Goal: Task Accomplishment & Management: Use online tool/utility

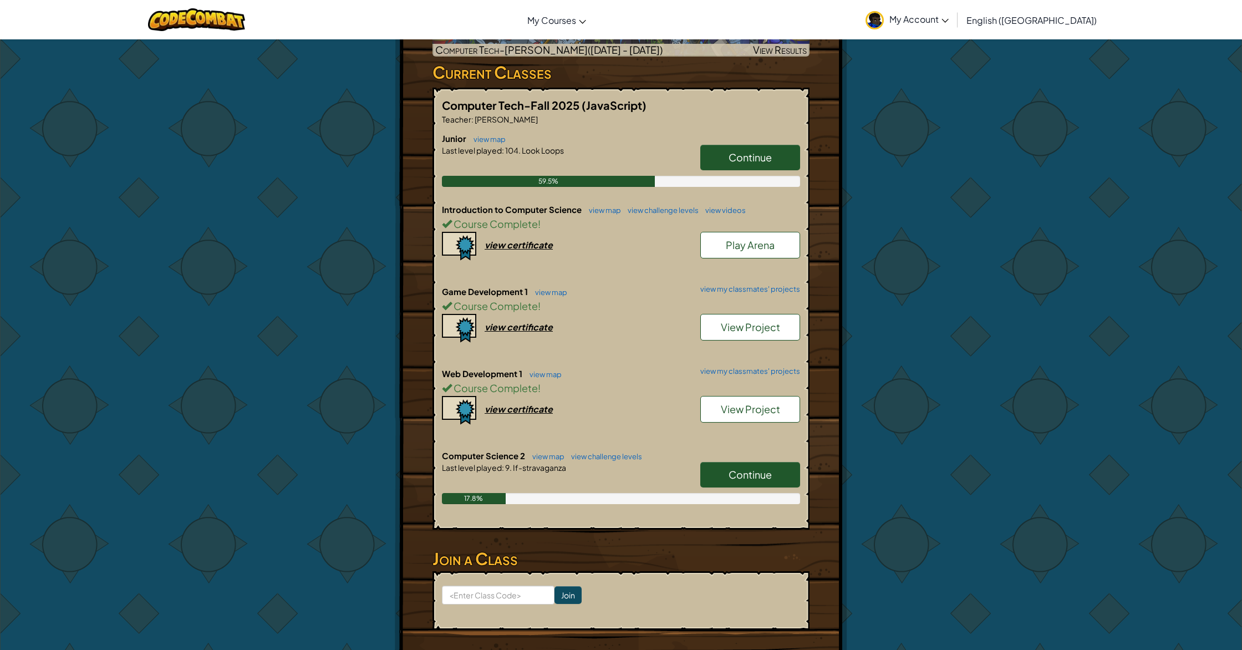
scroll to position [257, 0]
click at [715, 463] on link "Continue" at bounding box center [751, 476] width 100 height 26
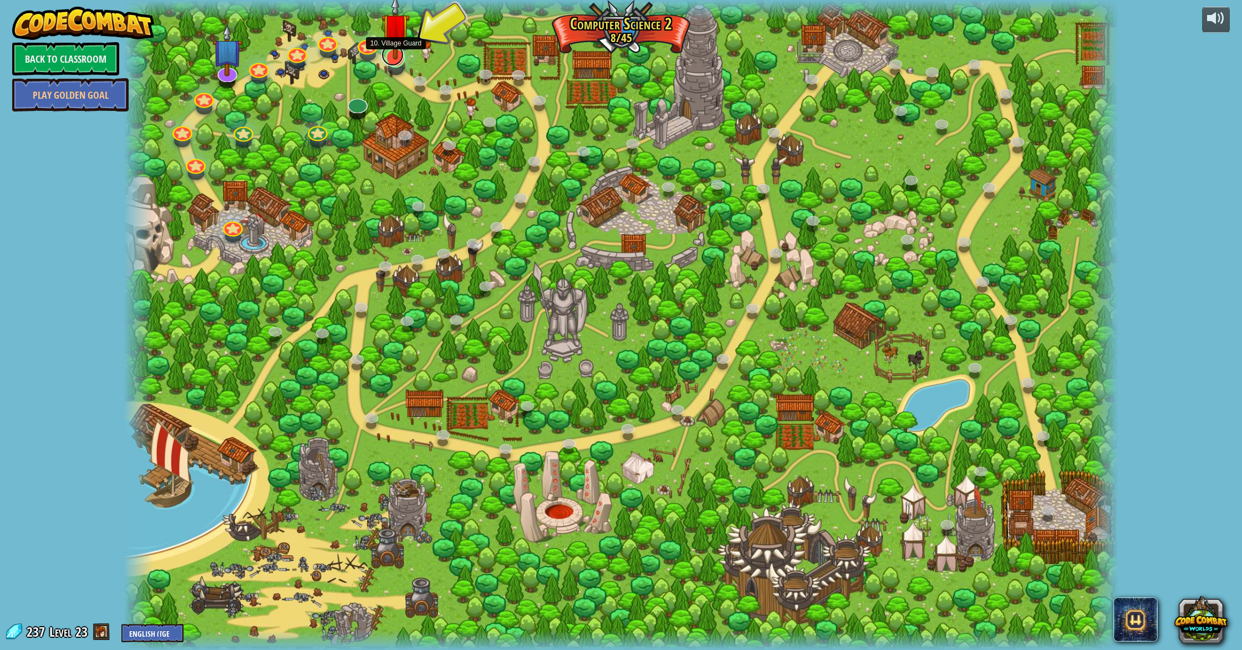
click at [394, 62] on link at bounding box center [393, 55] width 22 height 22
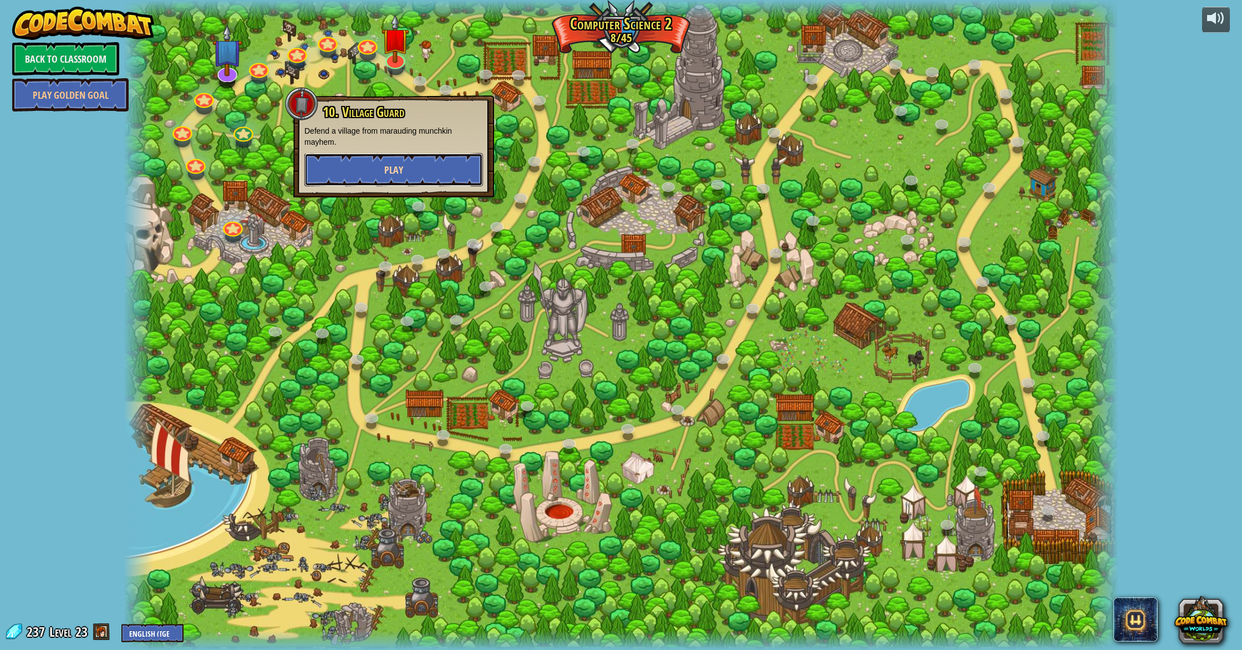
click at [397, 166] on span "Play" at bounding box center [393, 170] width 19 height 14
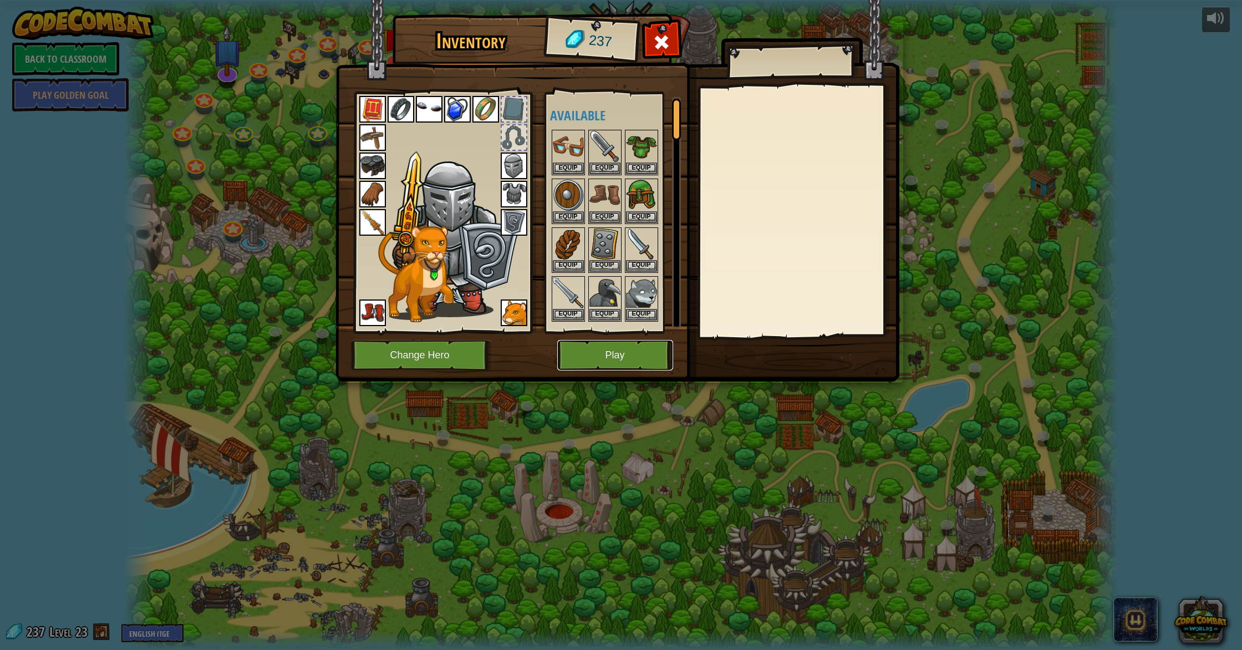
click at [615, 352] on button "Play" at bounding box center [615, 355] width 116 height 31
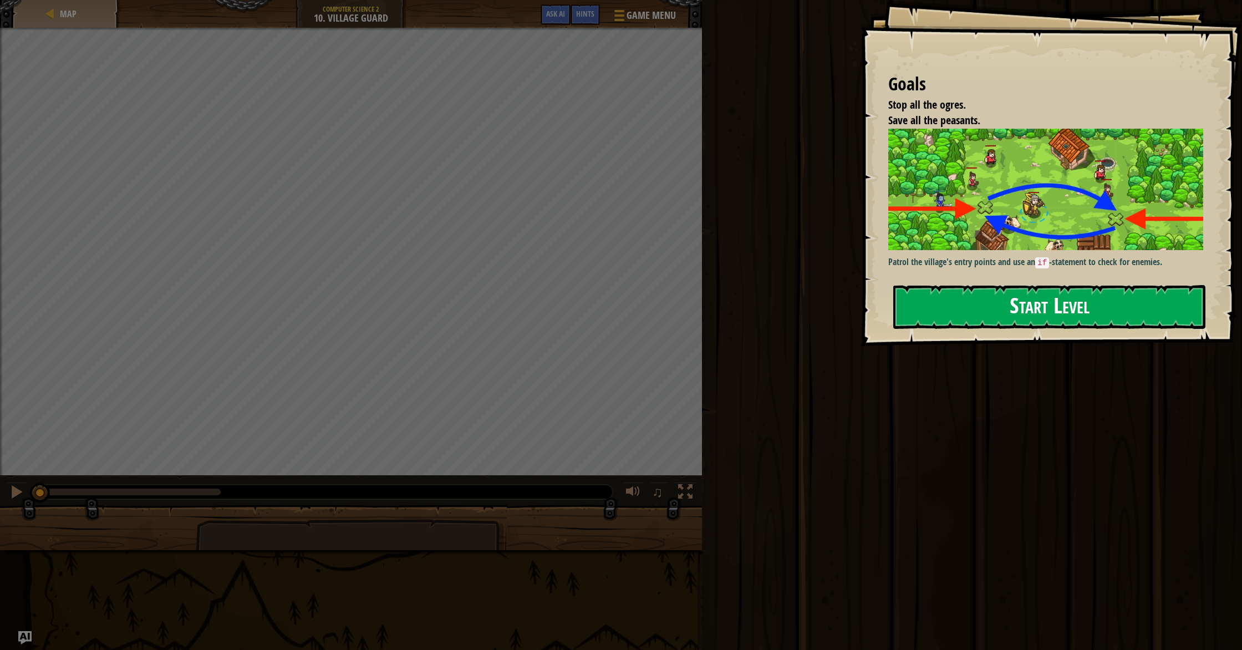
click at [1074, 319] on button "Start Level" at bounding box center [1050, 307] width 312 height 44
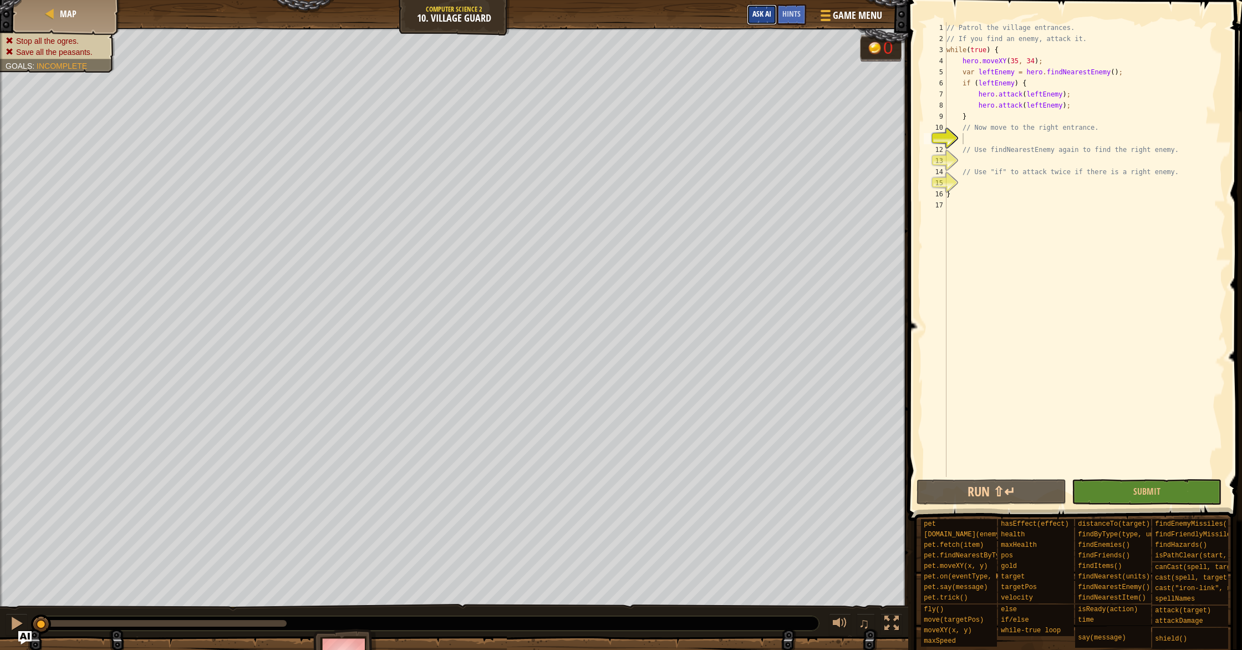
click at [772, 12] on span "Ask AI" at bounding box center [762, 13] width 19 height 11
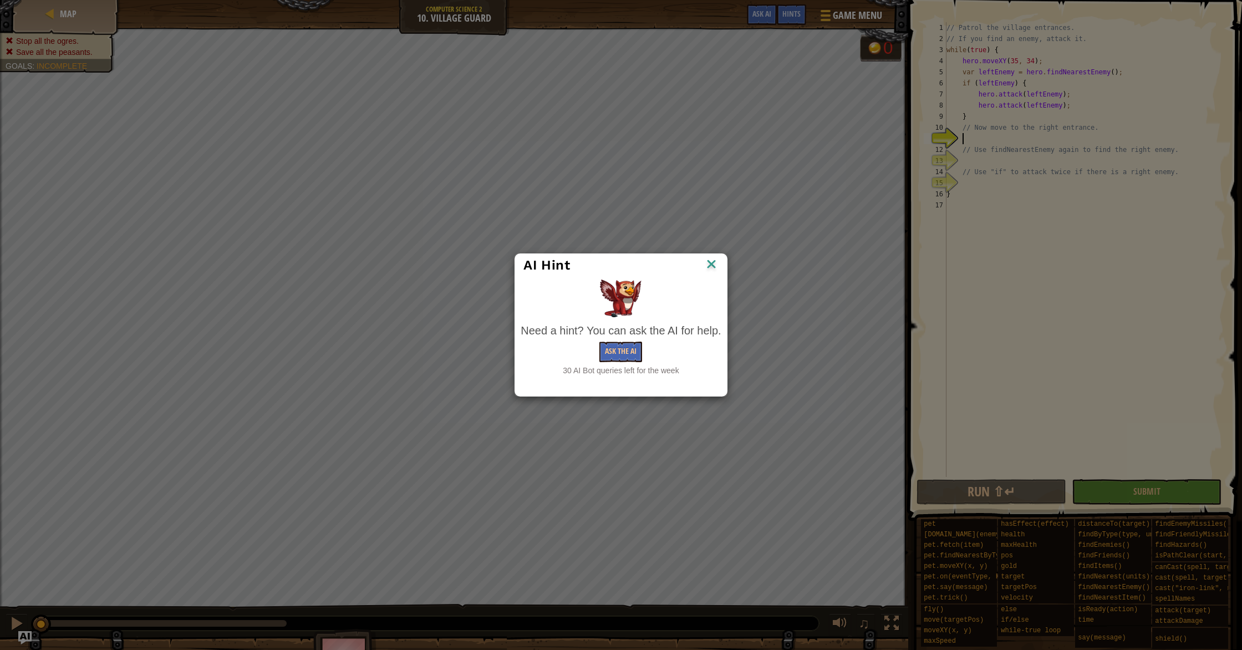
click at [711, 266] on img at bounding box center [711, 265] width 14 height 17
